Goal: Information Seeking & Learning: Find contact information

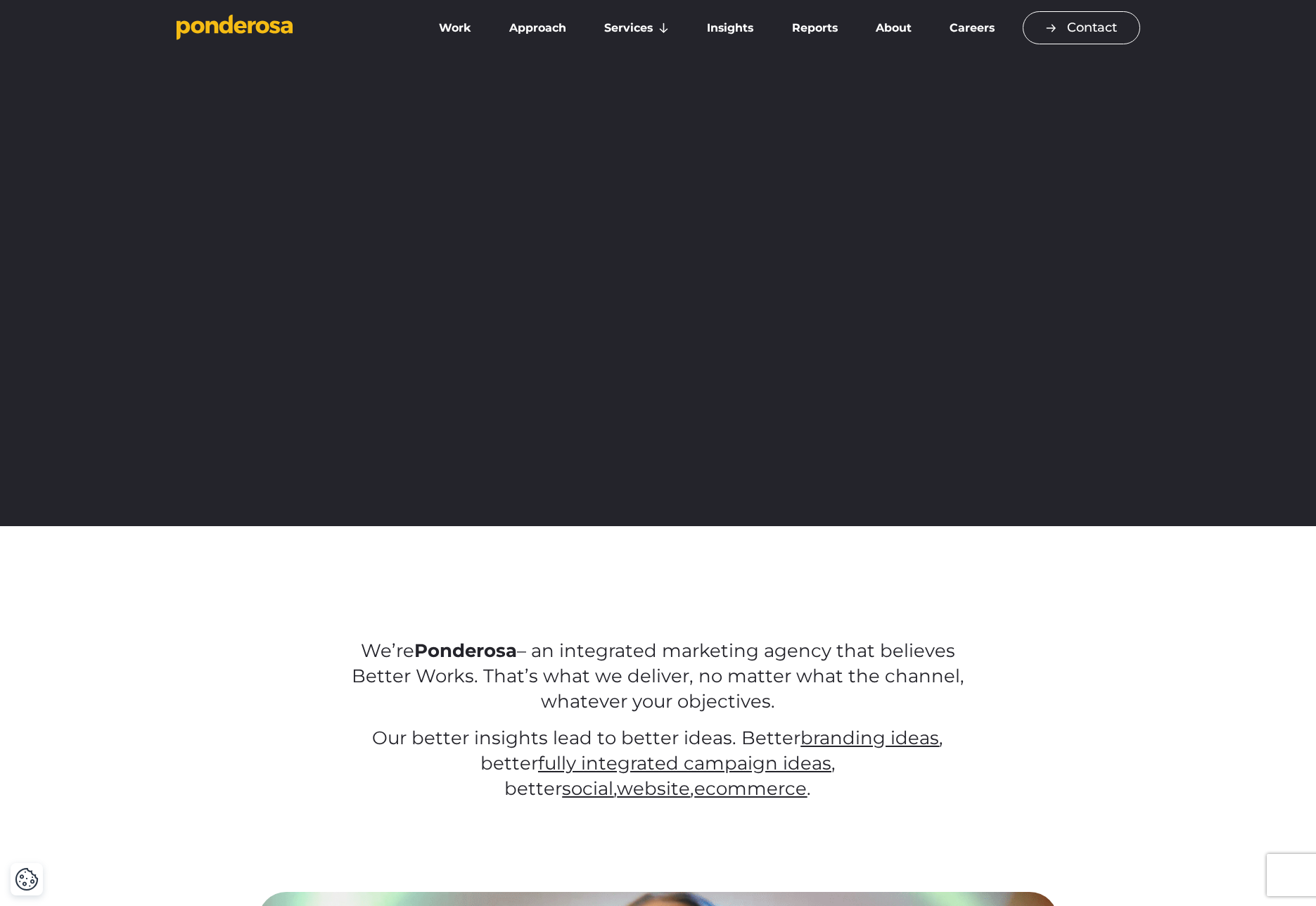
click at [1076, 33] on link "Contact" at bounding box center [1081, 27] width 118 height 33
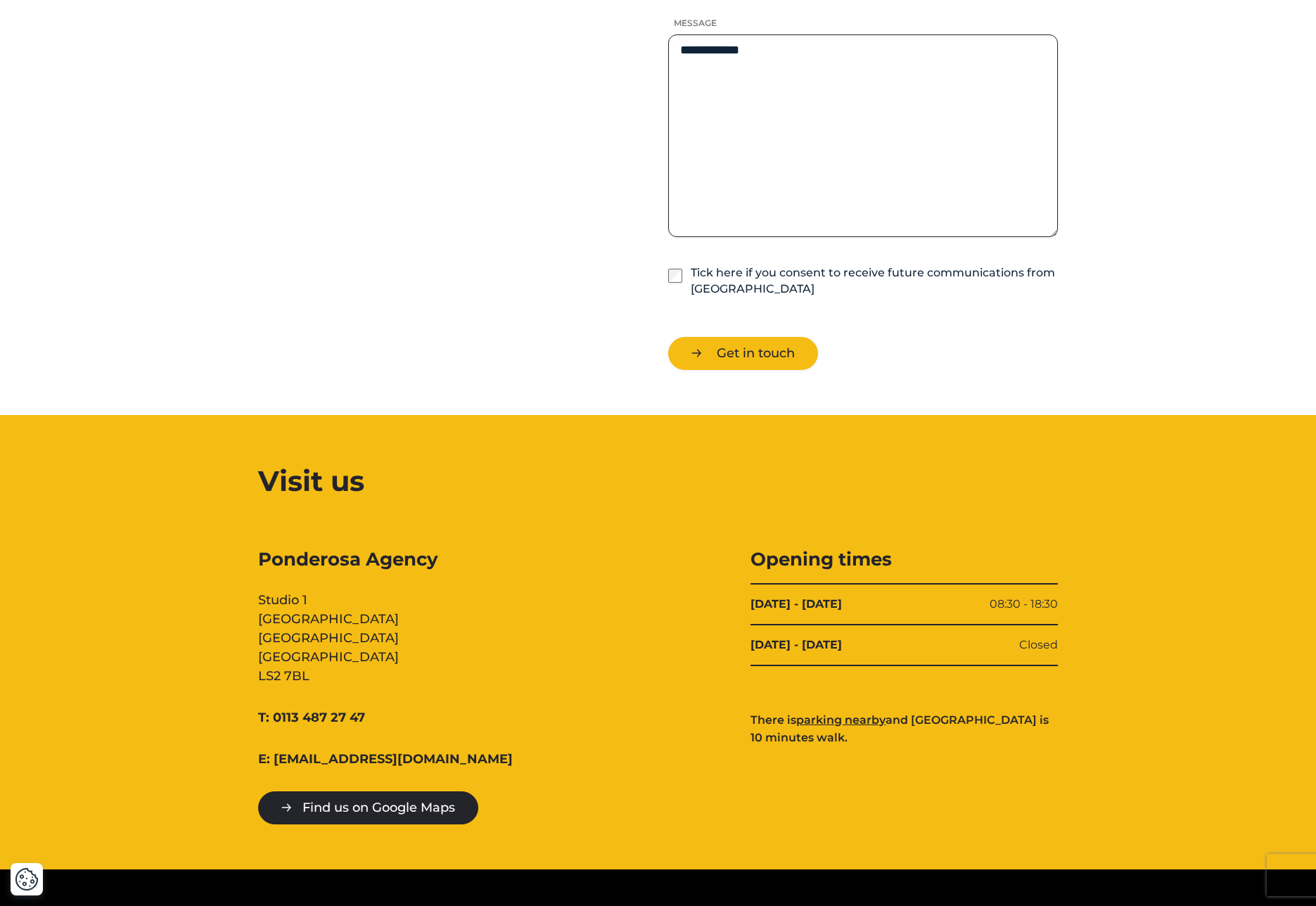
scroll to position [1165, 0]
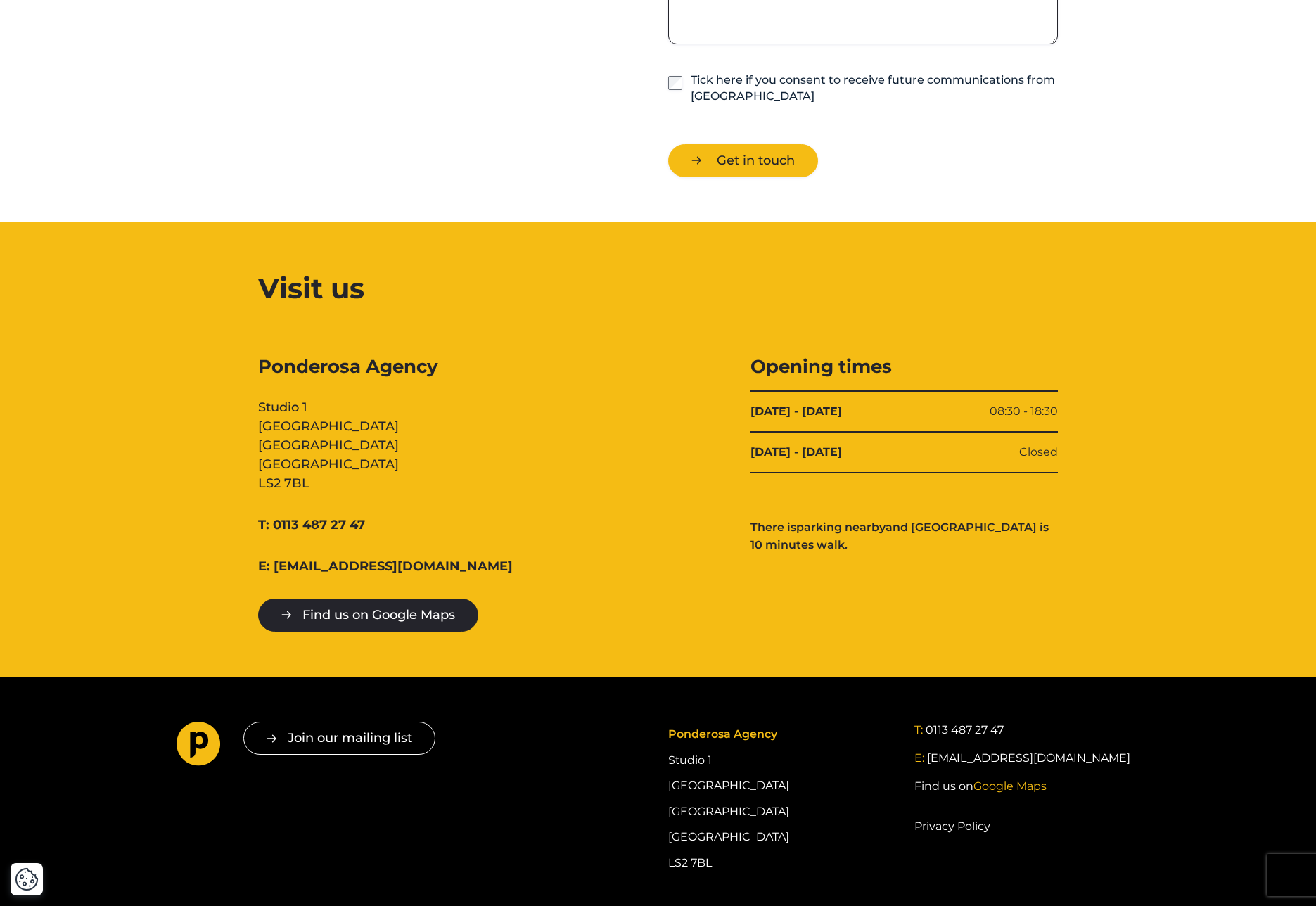
drag, startPoint x: 304, startPoint y: 407, endPoint x: 239, endPoint y: 408, distance: 65.0
click at [239, 408] on div "Ponderosa Agency Studio [STREET_ADDRESS] T: 0113 487 27 47 E: [EMAIL_ADDRESS][D…" at bounding box center [658, 492] width 985 height 277
copy div "Studio 1"
drag, startPoint x: 388, startPoint y: 423, endPoint x: 257, endPoint y: 423, distance: 131.0
click at [257, 423] on div "Ponderosa Agency Studio [STREET_ADDRESS] T: 0113 487 27 47 E: [EMAIL_ADDRESS][D…" at bounding box center [658, 492] width 985 height 277
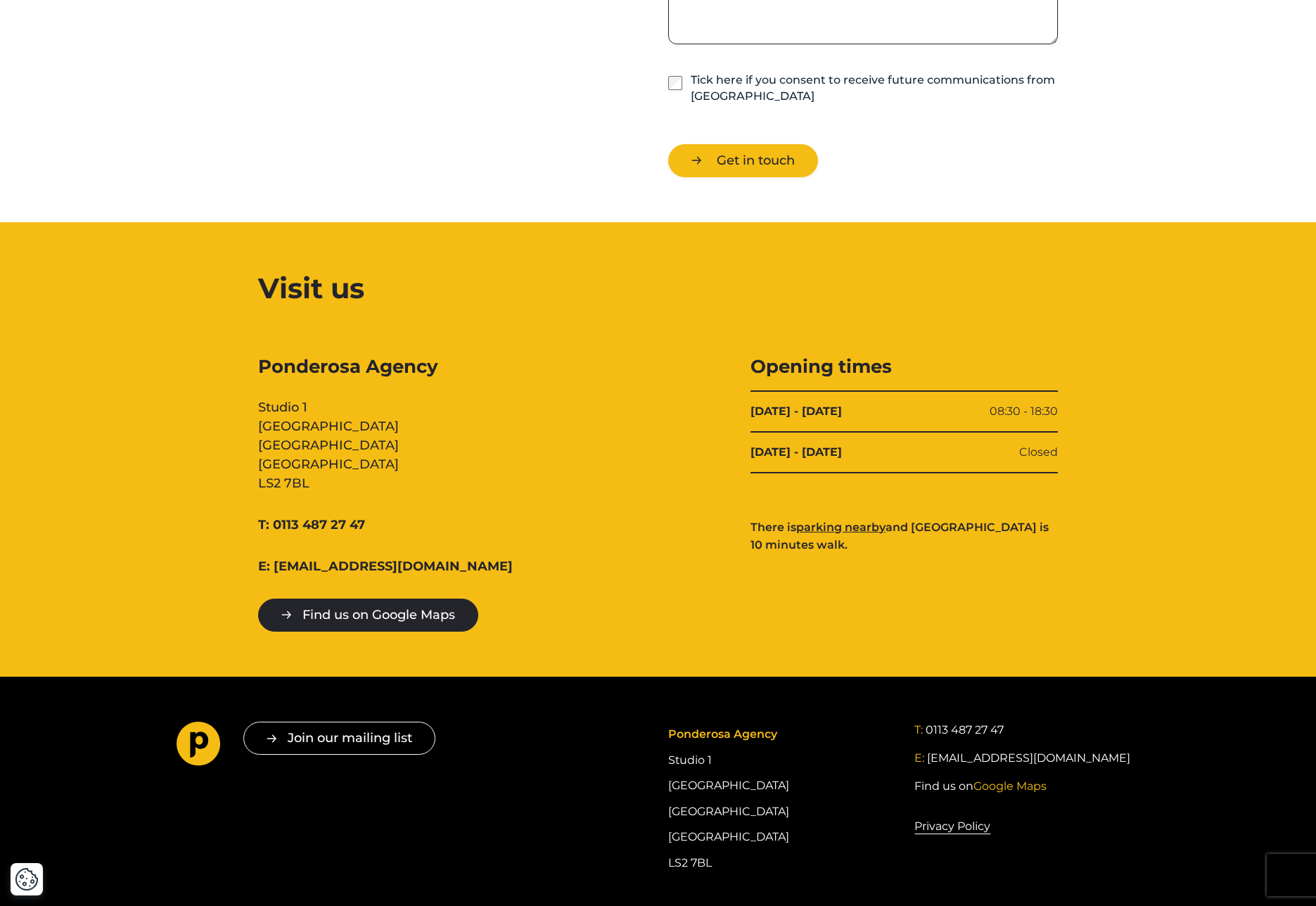
copy div "[GEOGRAPHIC_DATA]"
drag, startPoint x: 379, startPoint y: 441, endPoint x: 232, endPoint y: 442, distance: 147.0
click at [232, 442] on div "Ponderosa Agency Studio [STREET_ADDRESS] T: 0113 487 27 47 E: [EMAIL_ADDRESS][D…" at bounding box center [658, 492] width 985 height 277
copy div "[GEOGRAPHIC_DATA]"
drag, startPoint x: 329, startPoint y: 481, endPoint x: 222, endPoint y: 484, distance: 107.0
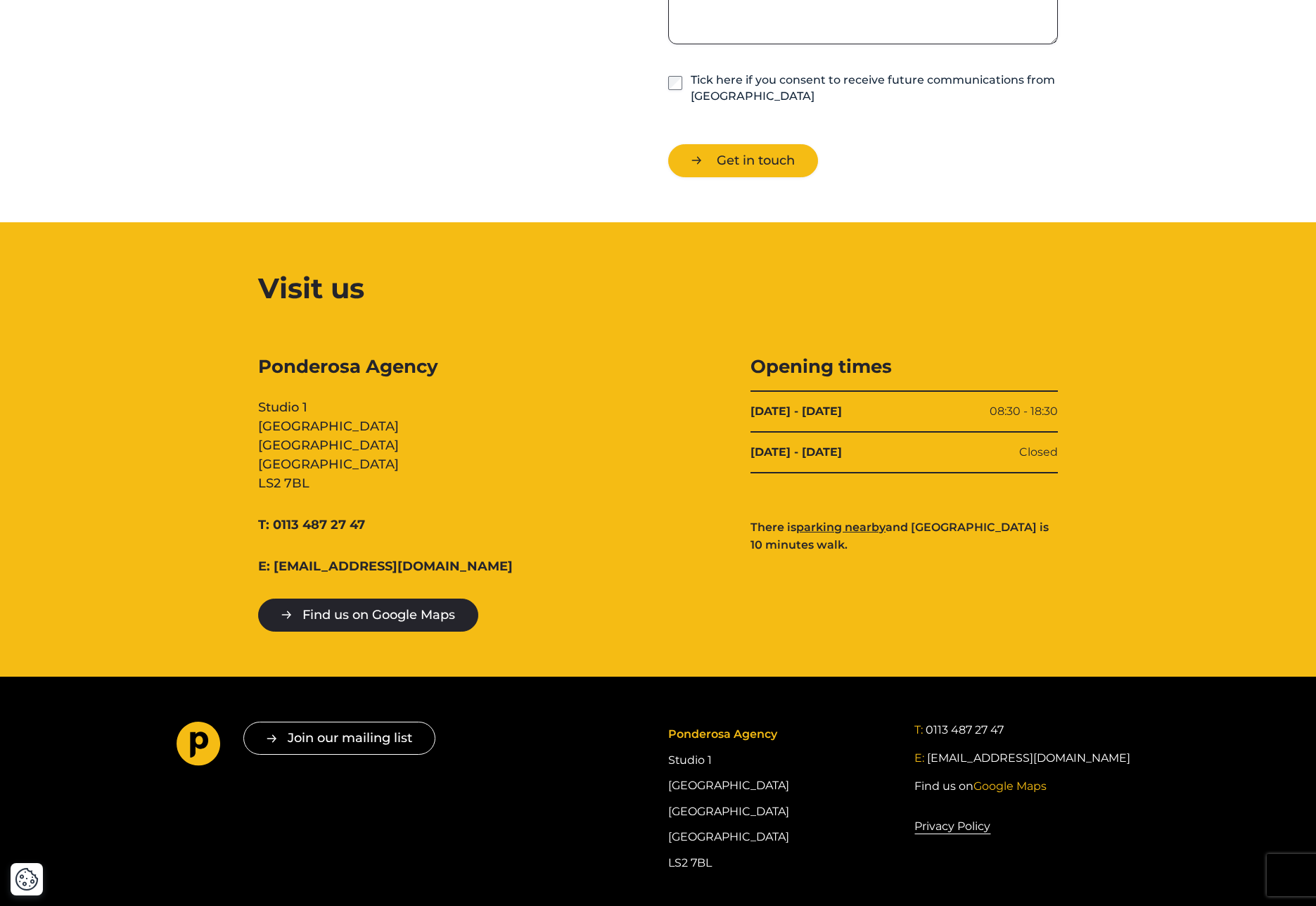
click at [222, 484] on div "Ponderosa Agency Studio [STREET_ADDRESS] T: 0113 487 27 47 E: [EMAIL_ADDRESS][D…" at bounding box center [658, 492] width 985 height 277
copy div "LS2 7BL"
